Goal: Task Accomplishment & Management: Complete application form

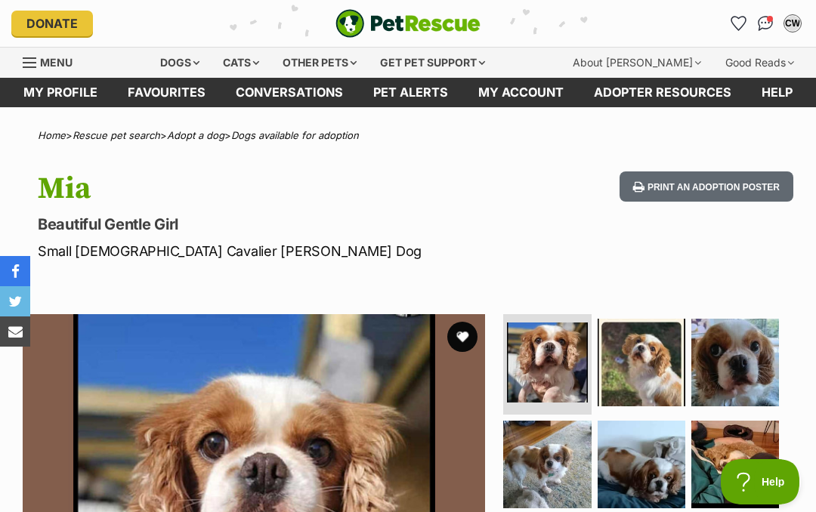
click at [200, 49] on div "Dogs" at bounding box center [180, 63] width 60 height 30
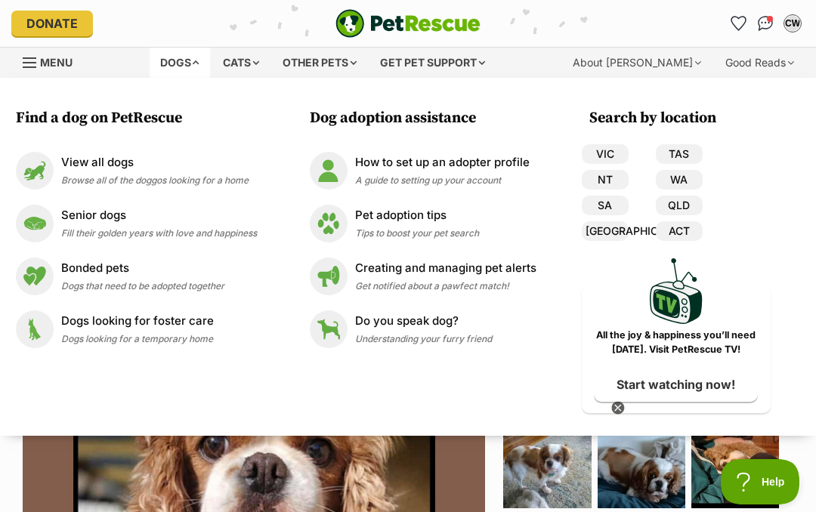
click at [118, 169] on p "View all dogs" at bounding box center [154, 162] width 187 height 17
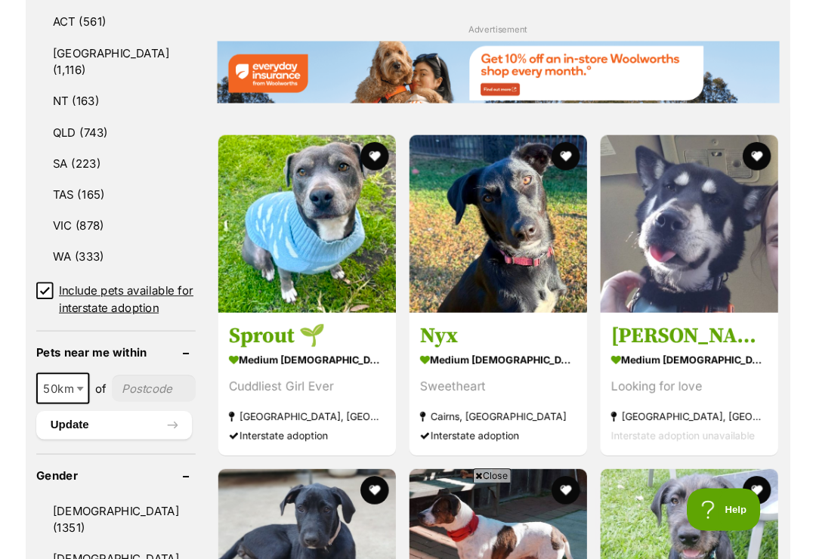
scroll to position [913, 0]
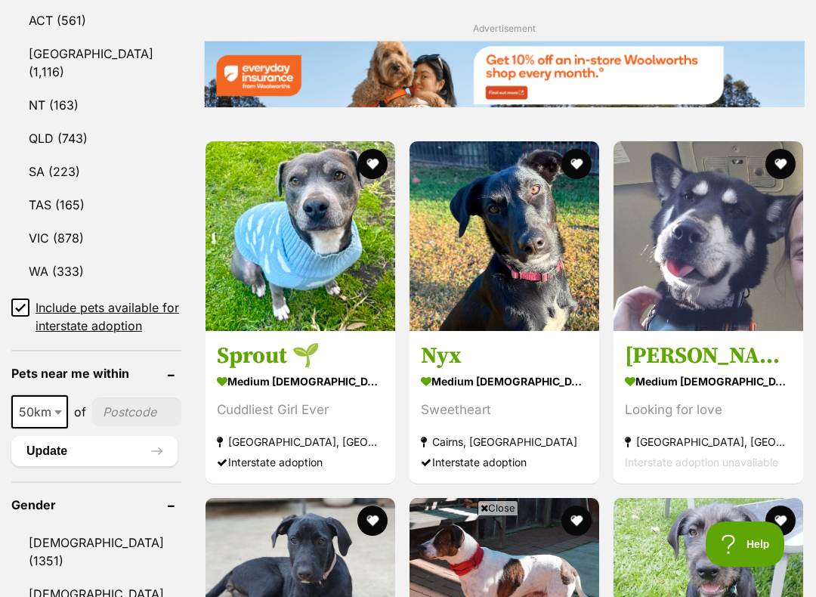
click at [59, 415] on b at bounding box center [58, 412] width 8 height 5
select select "250"
click at [122, 426] on input"] "postcode" at bounding box center [141, 411] width 82 height 29
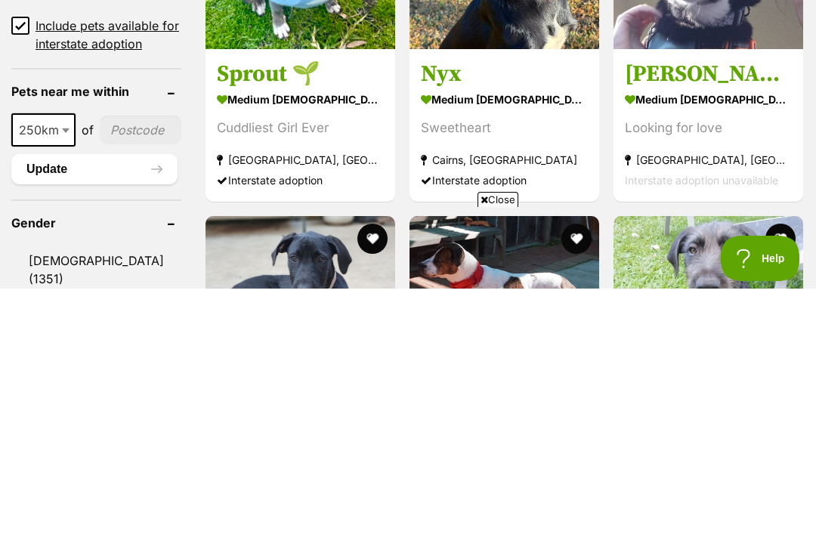
scroll to position [0, 0]
type input"] "3677"
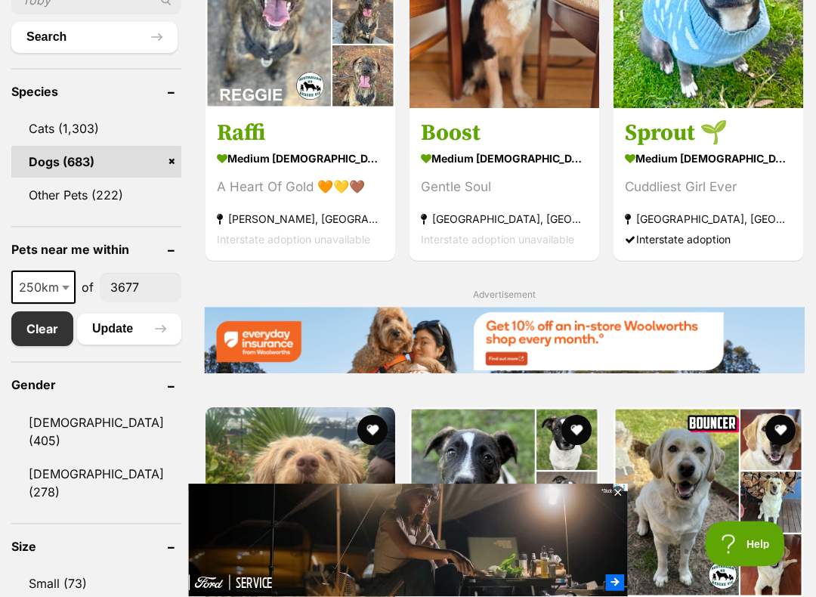
scroll to position [606, 0]
click at [65, 304] on span at bounding box center [67, 286] width 15 height 33
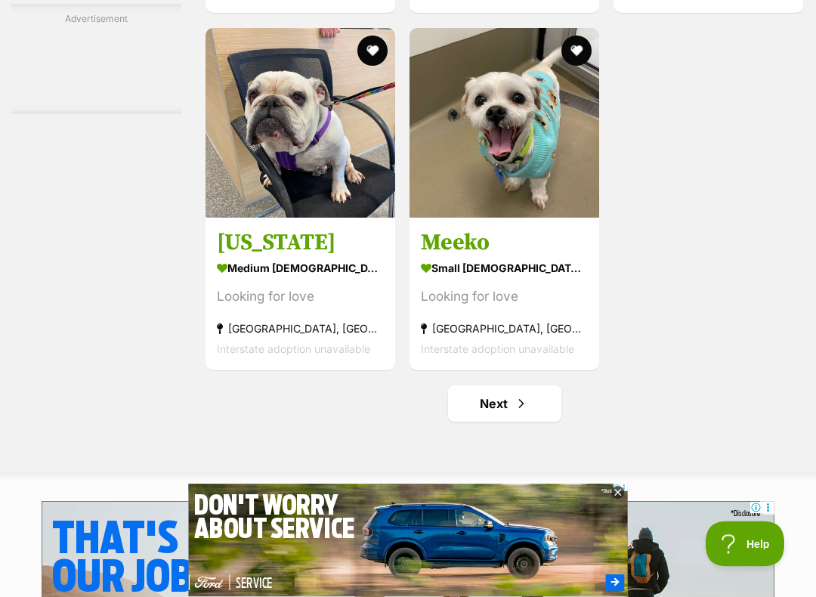
scroll to position [2773, 0]
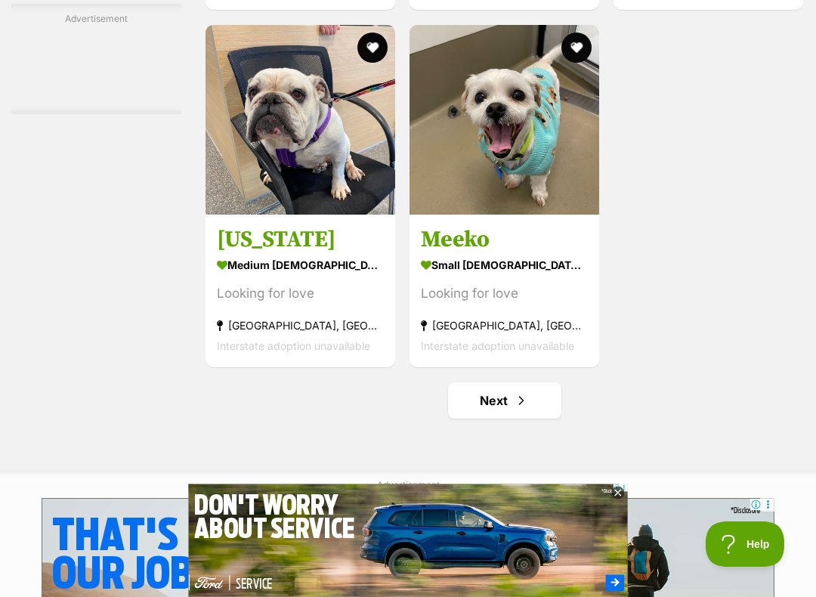
click at [520, 418] on link "Next" at bounding box center [504, 400] width 113 height 36
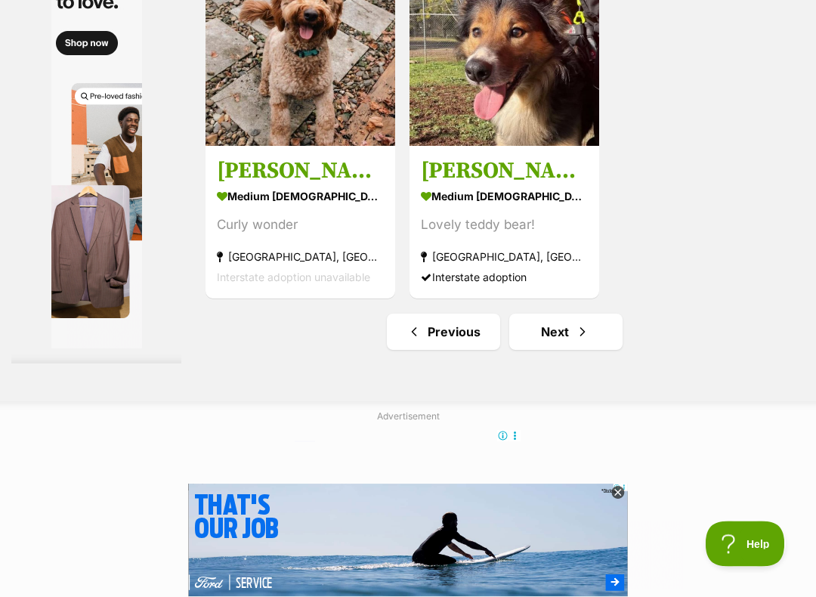
scroll to position [2872, 0]
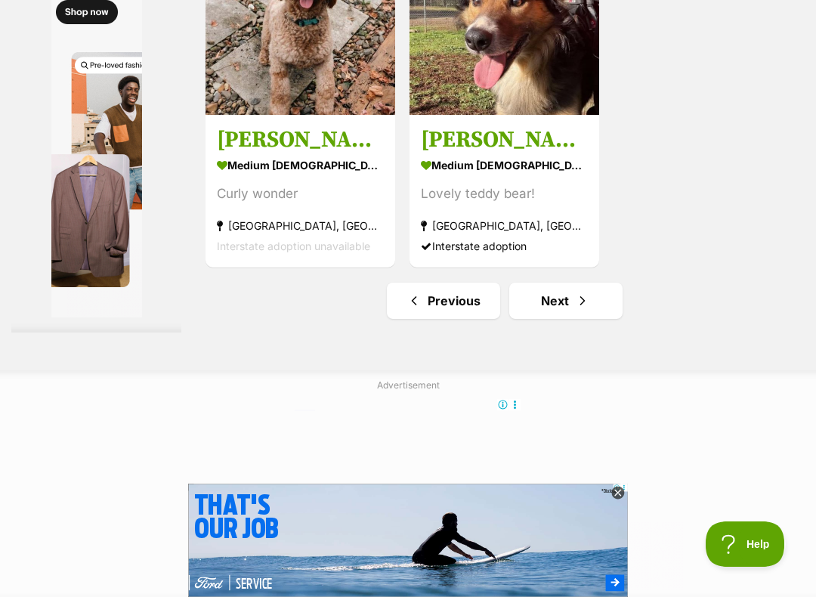
click at [580, 319] on link "Next" at bounding box center [565, 300] width 113 height 36
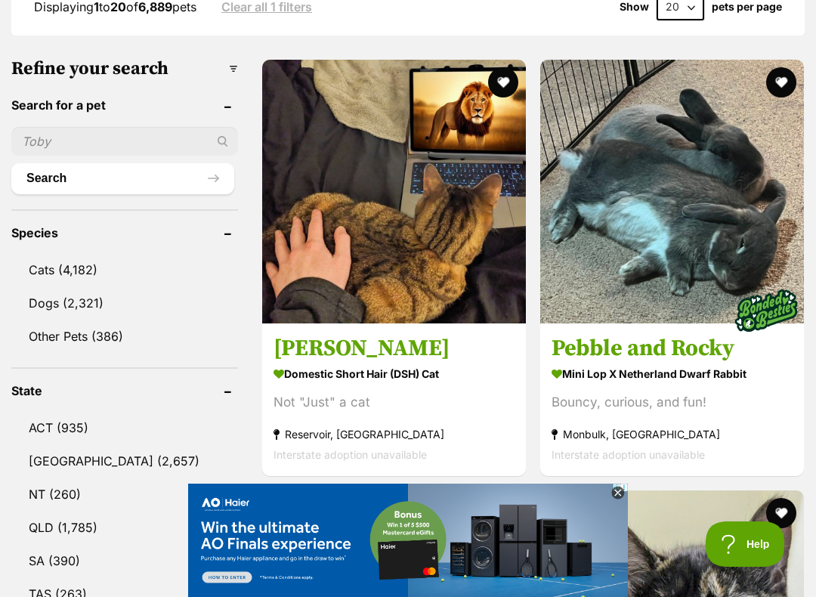
click at [47, 287] on link "Dogs (2,321)" at bounding box center [124, 303] width 227 height 32
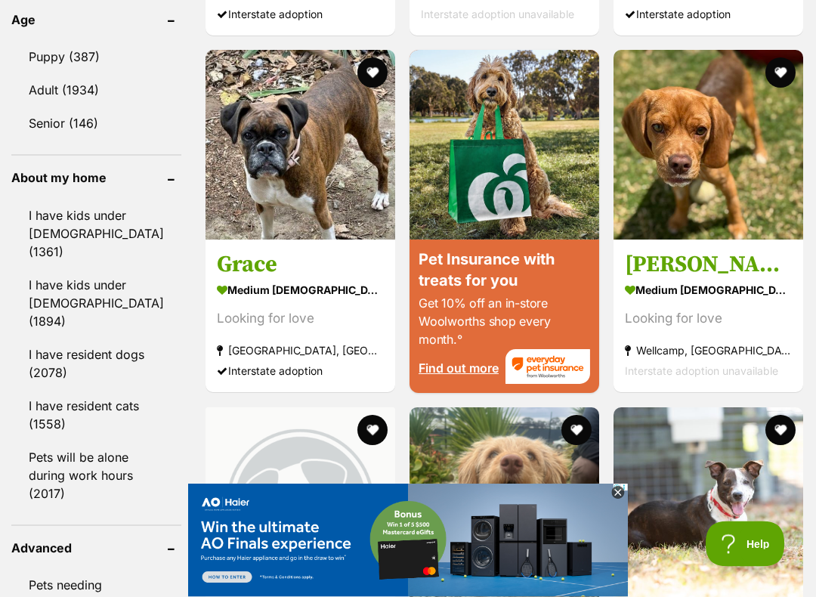
click at [82, 400] on link "I have resident cats (1558)" at bounding box center [96, 415] width 170 height 50
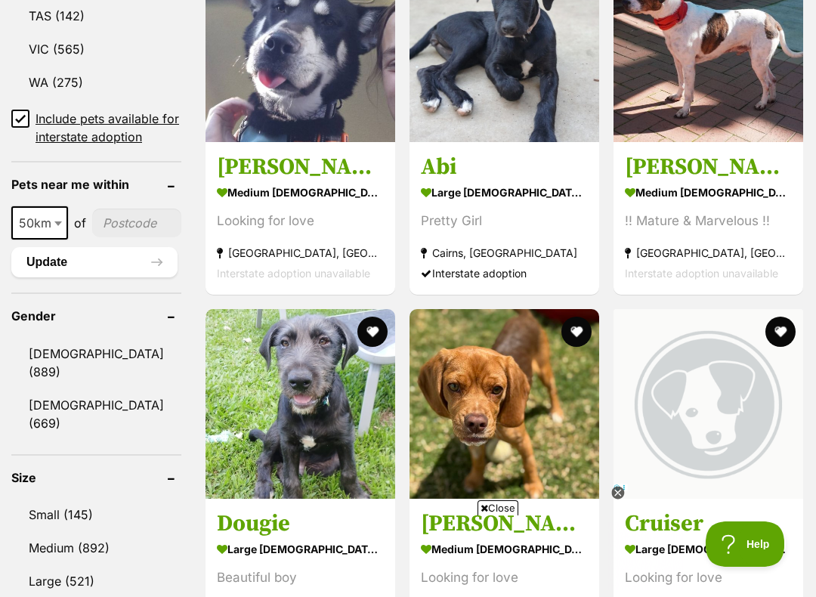
click at [62, 239] on span at bounding box center [59, 222] width 15 height 33
select select "250"
click at [125, 237] on input"] "postcode" at bounding box center [141, 222] width 82 height 29
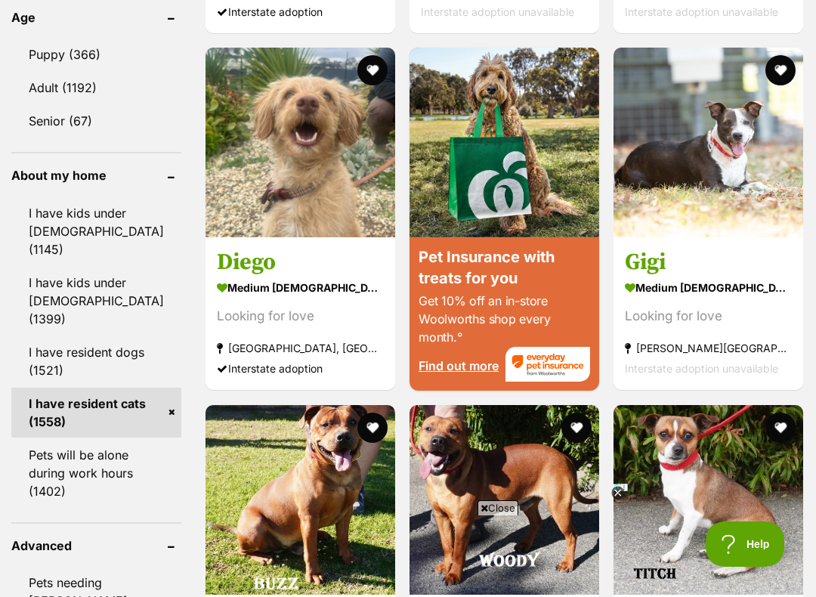
scroll to position [1747, 0]
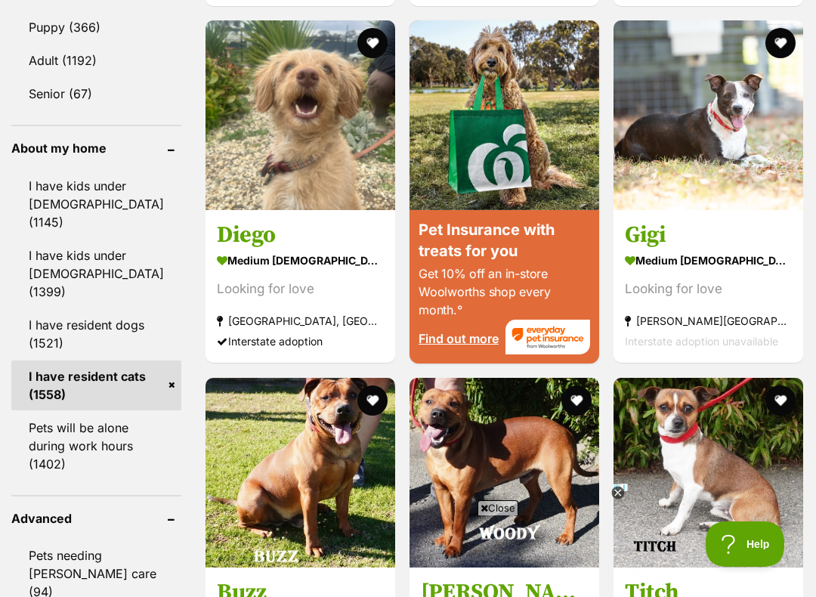
type input"] "3677"
click at [73, 438] on link "Pets will be alone during work hours (1402)" at bounding box center [96, 446] width 170 height 68
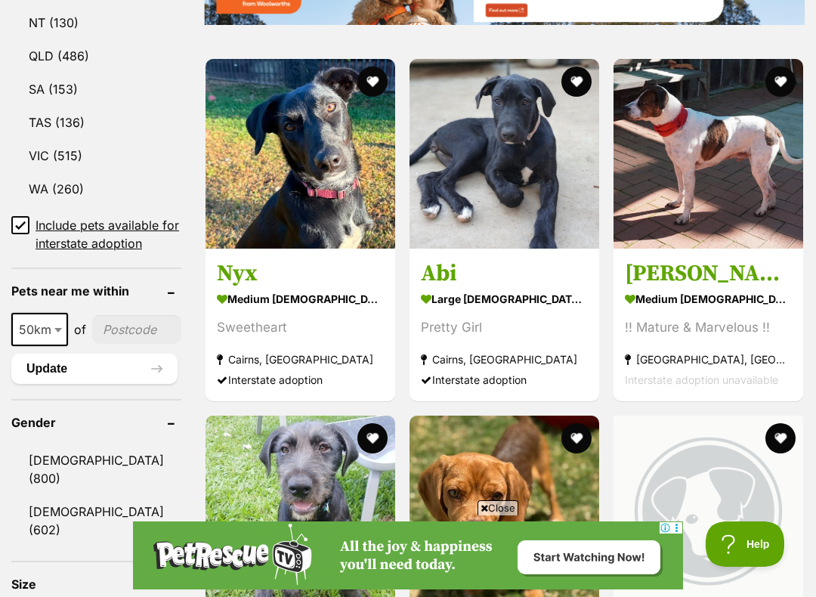
click at [57, 346] on span at bounding box center [59, 329] width 15 height 33
click at [59, 346] on span at bounding box center [59, 329] width 15 height 33
click at [64, 346] on span at bounding box center [57, 329] width 15 height 33
select select "250"
click at [124, 344] on input"] "postcode" at bounding box center [141, 329] width 82 height 29
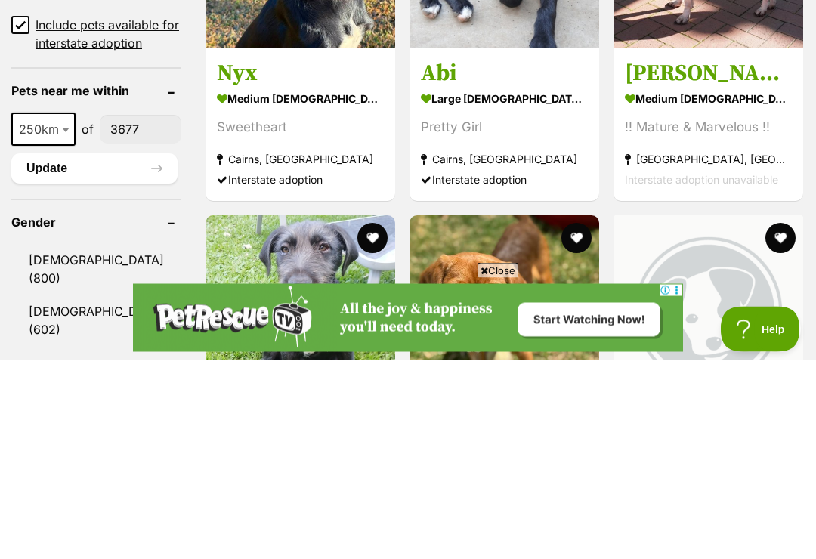
type input"] "3677"
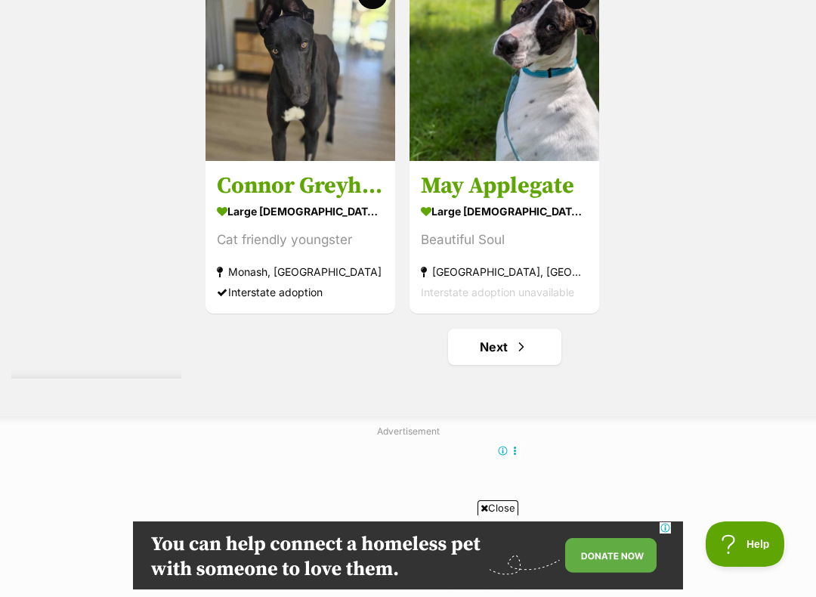
click at [509, 365] on link "Next" at bounding box center [504, 347] width 113 height 36
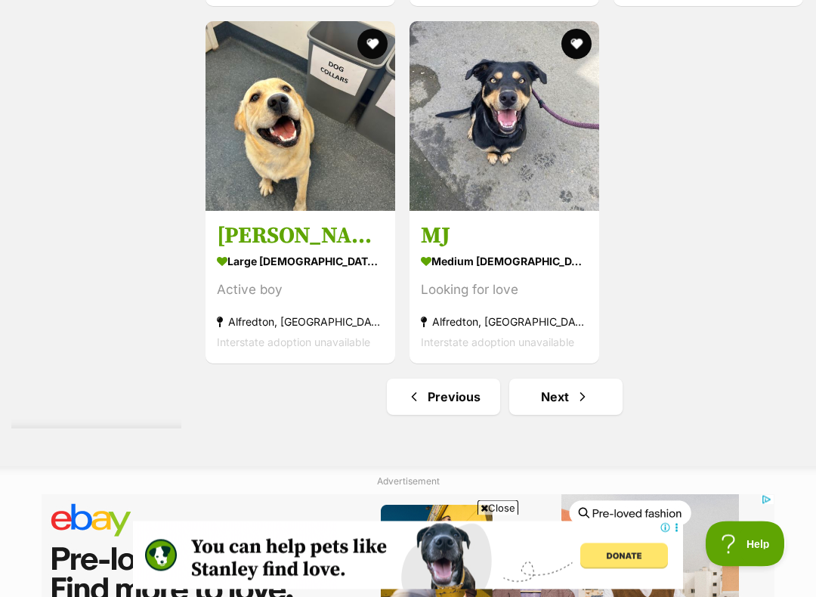
scroll to position [2808, 0]
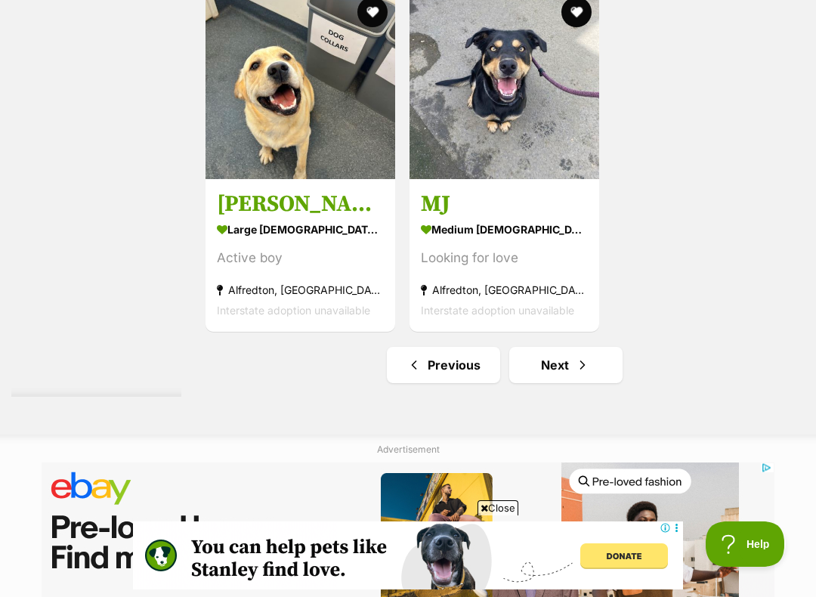
click at [584, 383] on link "Next" at bounding box center [565, 365] width 113 height 36
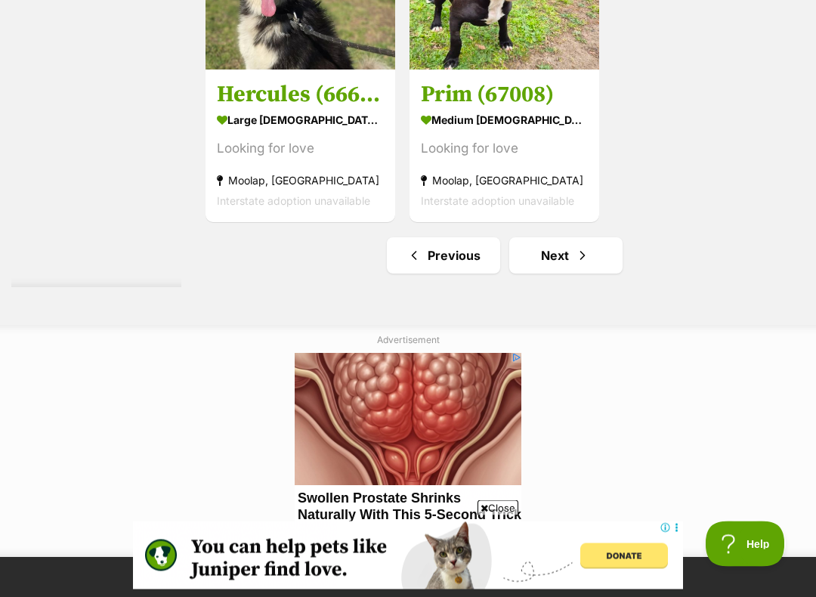
scroll to position [3109, 0]
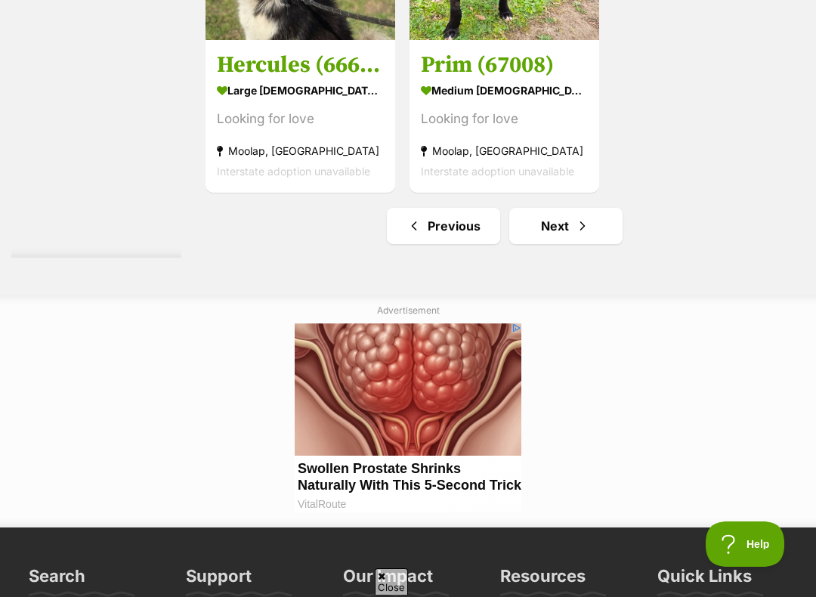
click at [578, 244] on link "Next" at bounding box center [565, 226] width 113 height 36
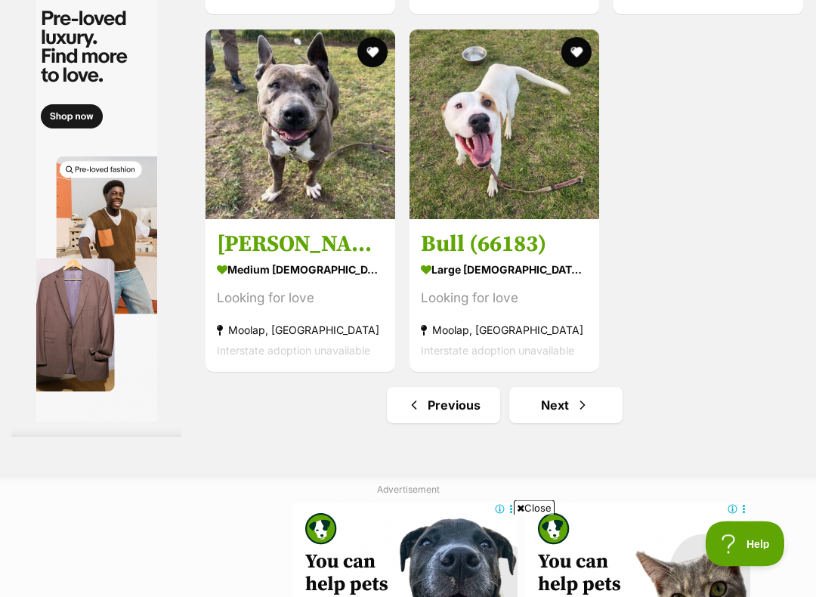
scroll to position [2768, 0]
click at [567, 423] on link "Next" at bounding box center [565, 405] width 113 height 36
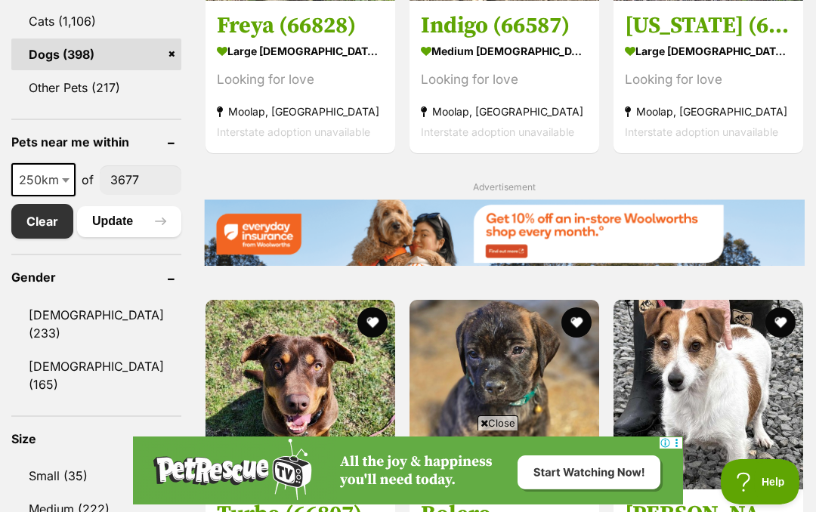
click at [43, 190] on span "250km" at bounding box center [43, 179] width 61 height 21
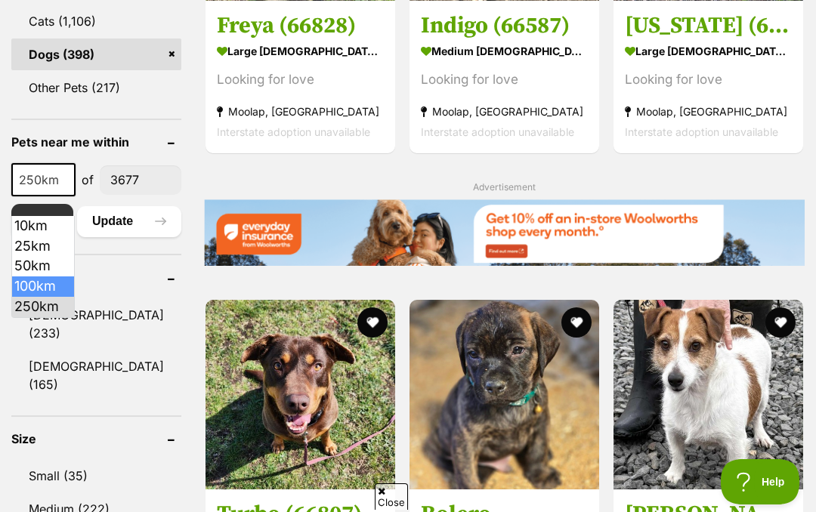
select select "100"
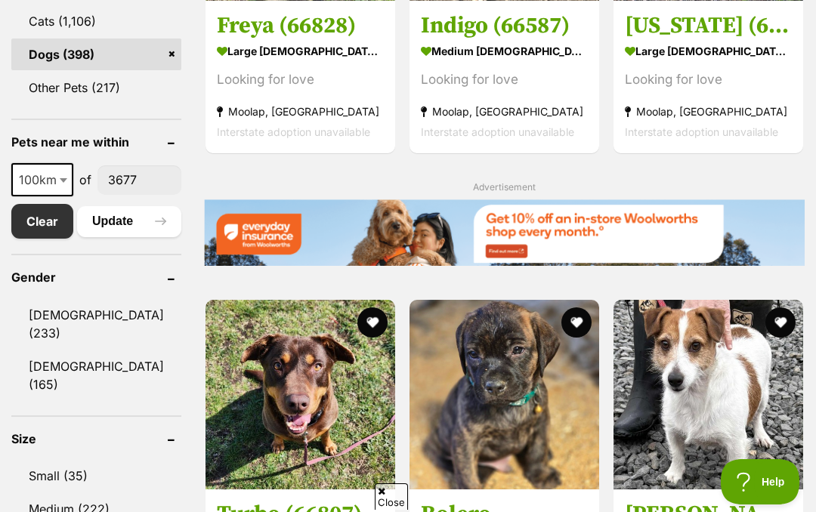
click at [35, 284] on header "Gender" at bounding box center [96, 277] width 170 height 14
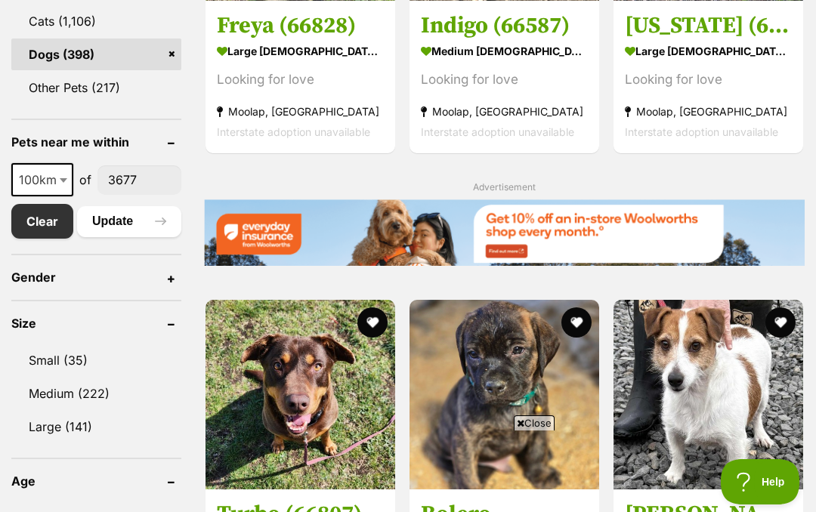
click at [126, 236] on button "Update" at bounding box center [129, 221] width 104 height 30
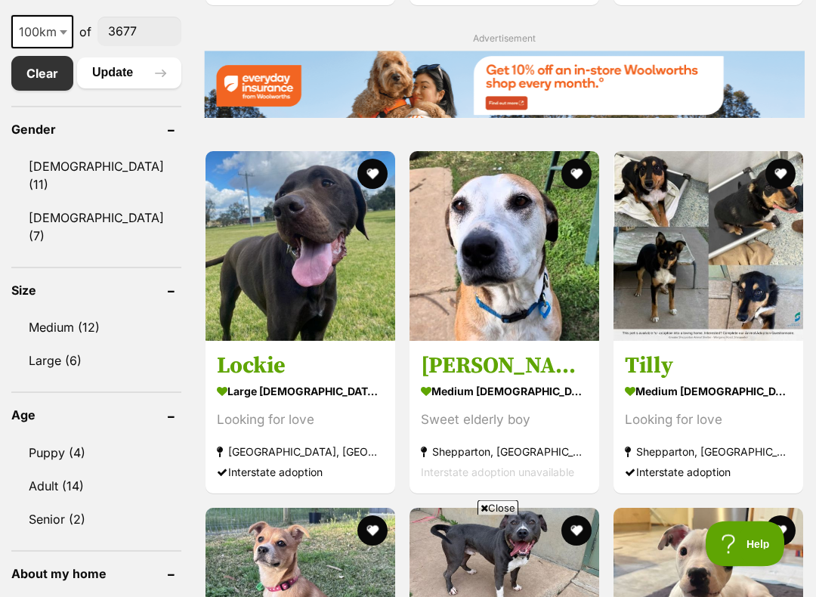
scroll to position [961, 0]
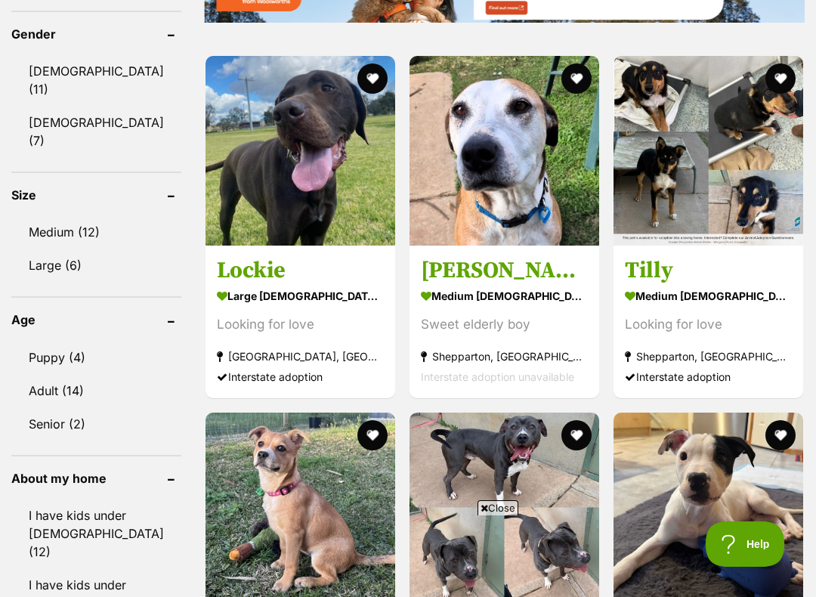
click at [297, 182] on img at bounding box center [300, 151] width 190 height 190
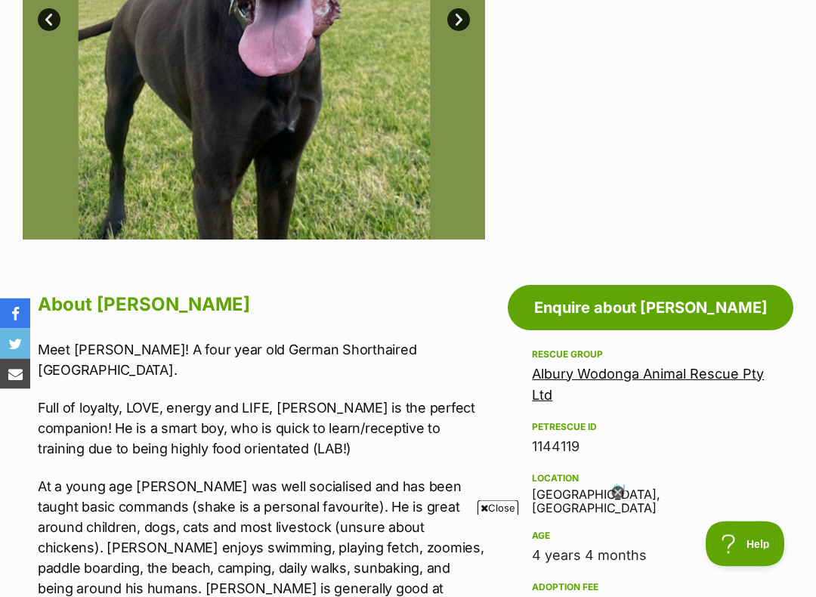
scroll to position [558, 0]
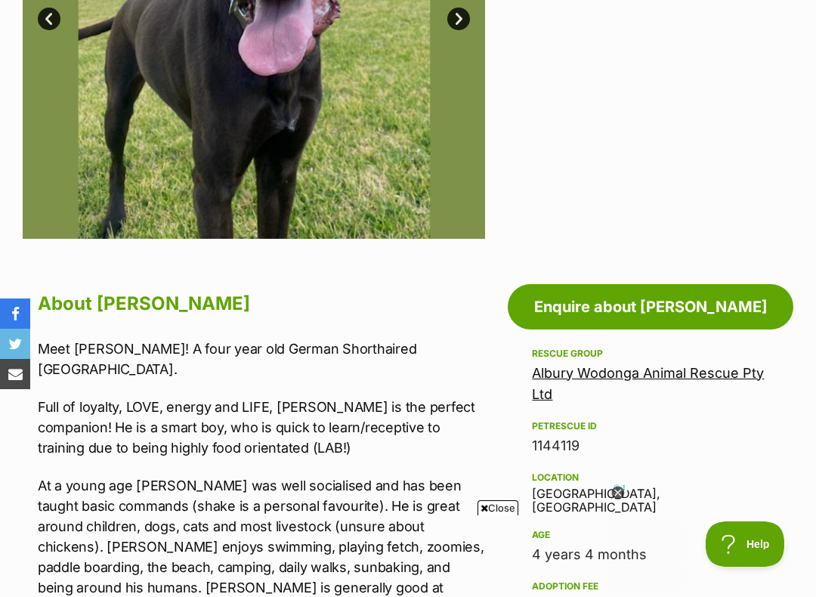
click at [659, 289] on link "Enquire about [PERSON_NAME]" at bounding box center [650, 306] width 285 height 45
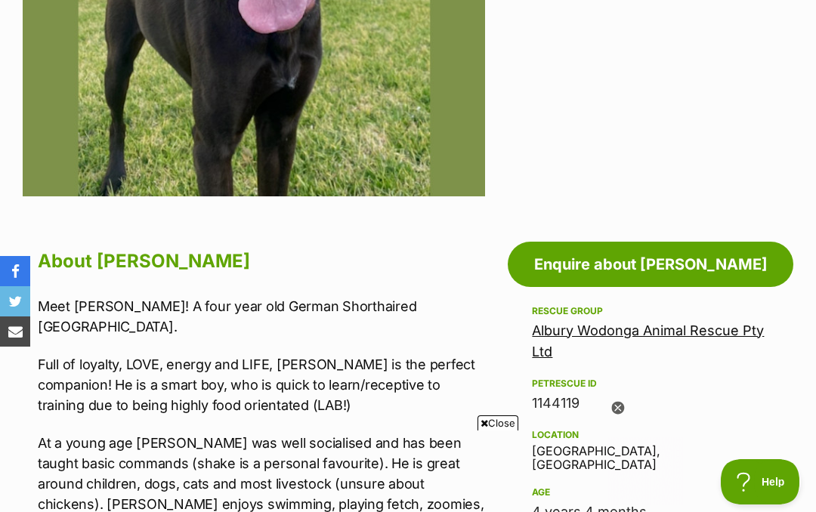
scroll to position [0, 0]
click at [622, 412] on icon at bounding box center [617, 408] width 13 height 13
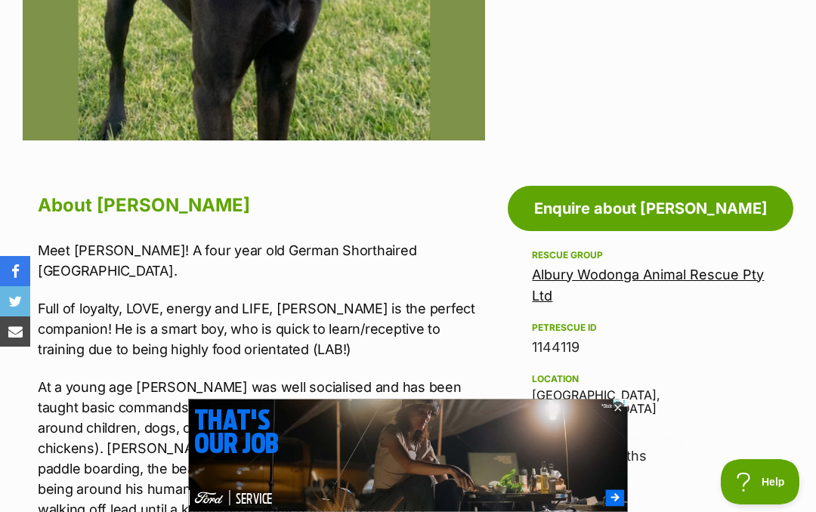
click at [615, 415] on icon at bounding box center [618, 409] width 14 height 14
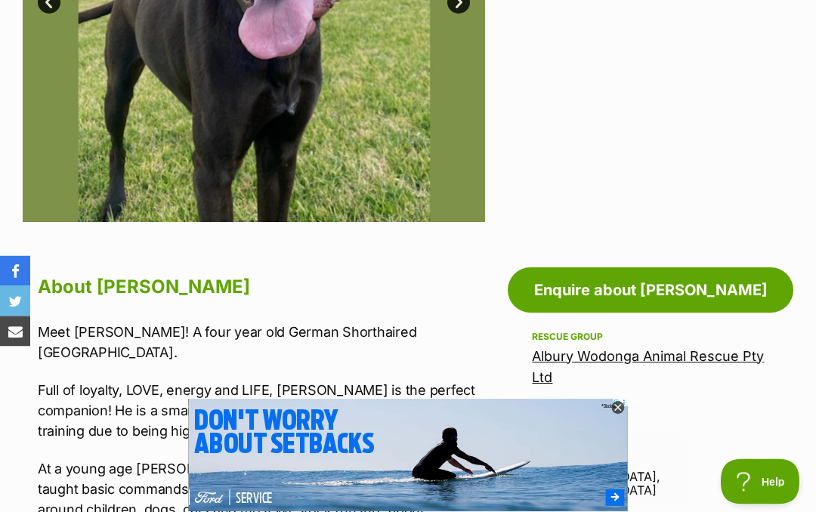
scroll to position [575, 0]
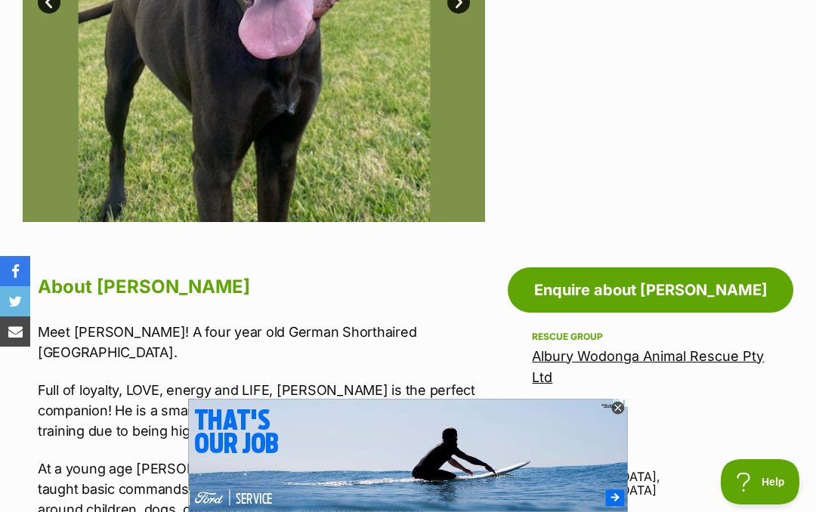
click at [617, 412] on icon at bounding box center [617, 408] width 13 height 13
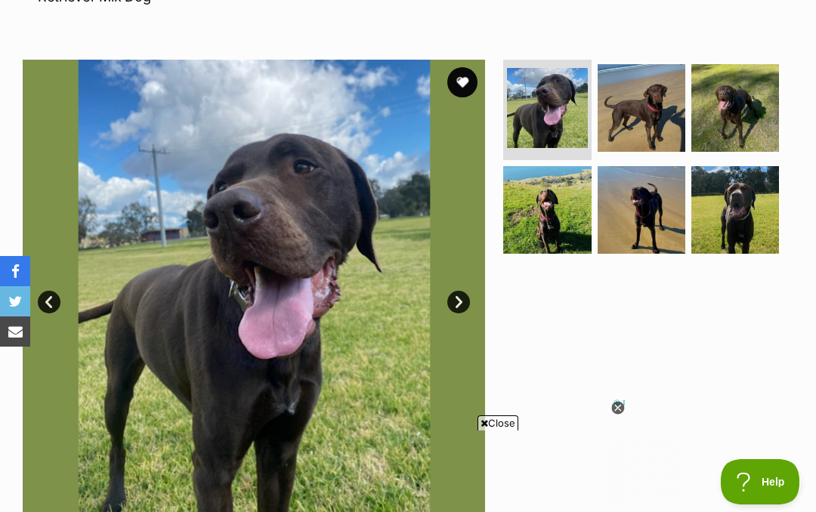
scroll to position [0, 0]
